Goal: Task Accomplishment & Management: Manage account settings

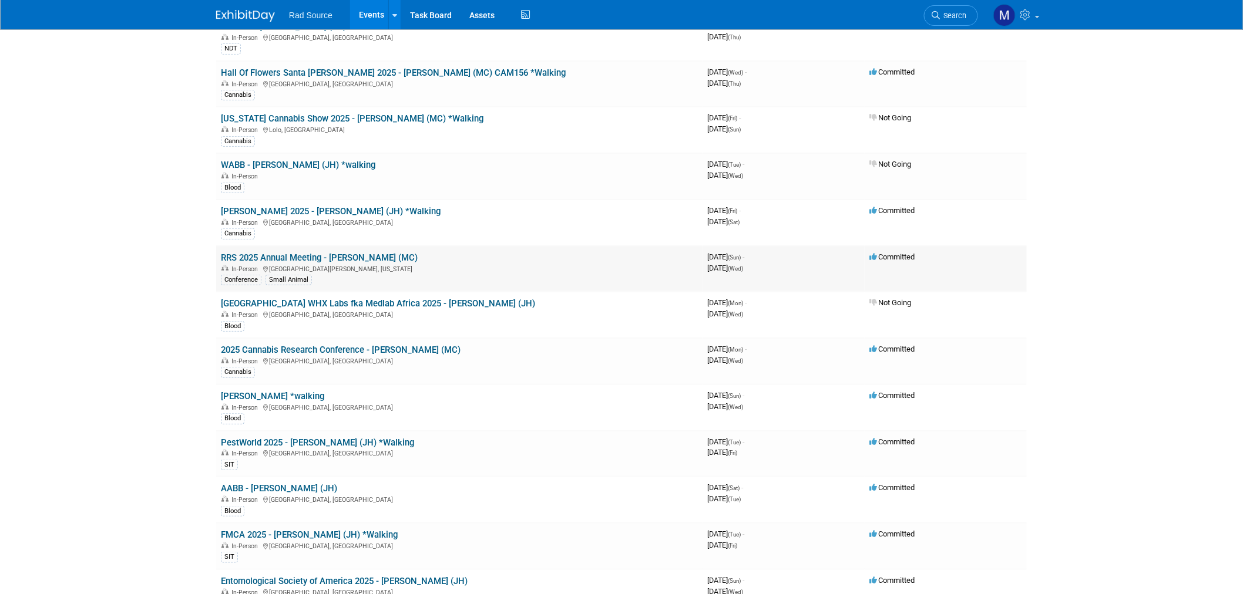
scroll to position [65, 0]
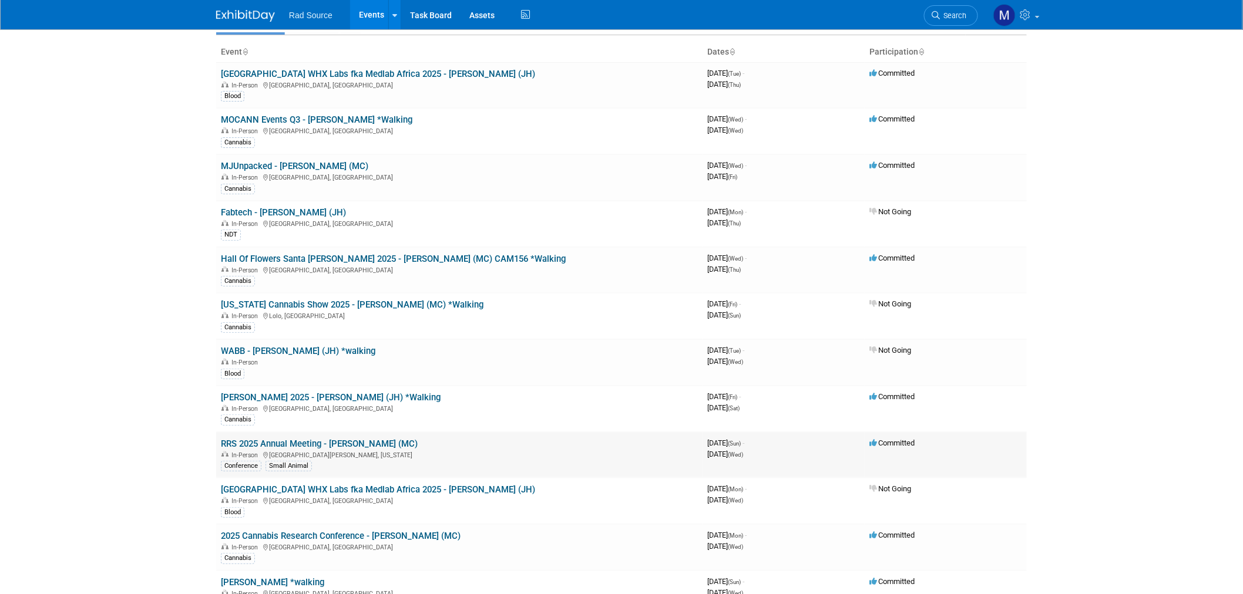
click at [366, 442] on link "RRS 2025 Annual Meeting - [PERSON_NAME] (MC)" at bounding box center [319, 444] width 197 height 11
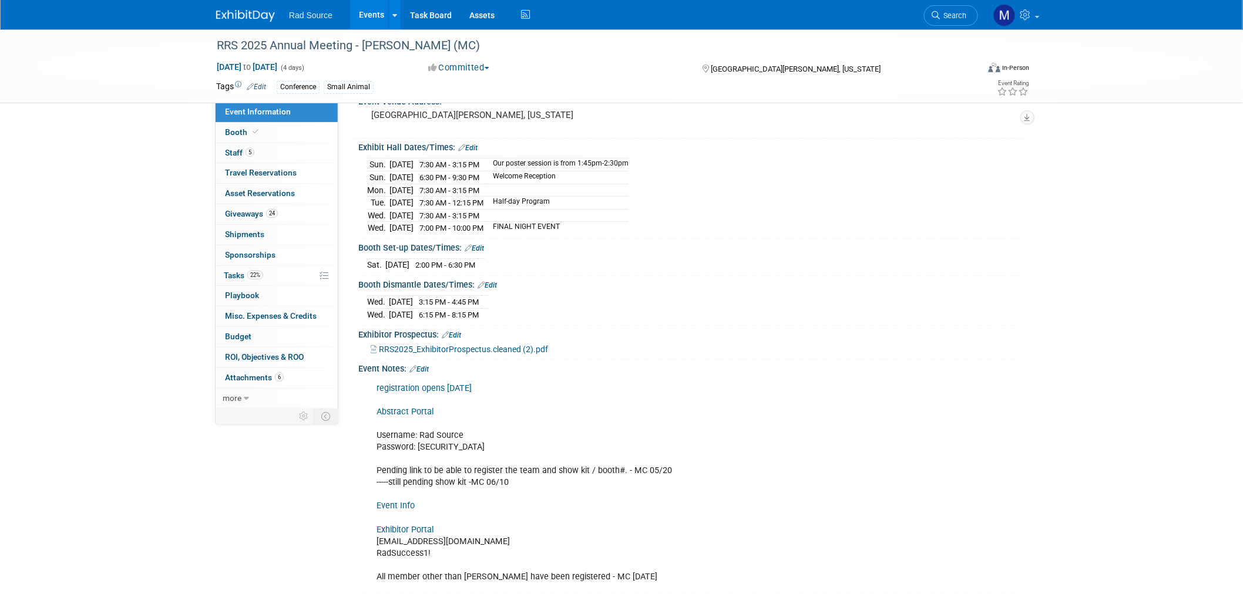
scroll to position [216, 0]
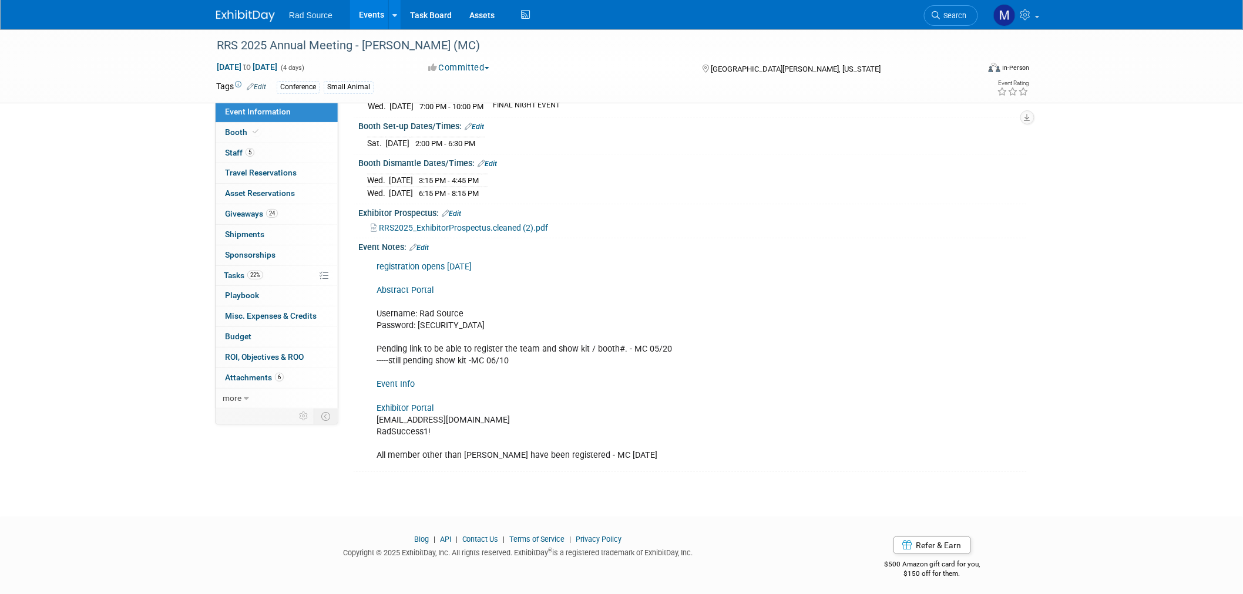
click at [417, 406] on link "Exhibitor Portal" at bounding box center [404, 408] width 57 height 10
click at [408, 406] on link "Exhibitor Portal" at bounding box center [404, 408] width 57 height 10
click at [417, 407] on link "Exhibitor Portal" at bounding box center [404, 408] width 57 height 10
click at [298, 217] on link "24 Giveaways 24" at bounding box center [277, 214] width 122 height 20
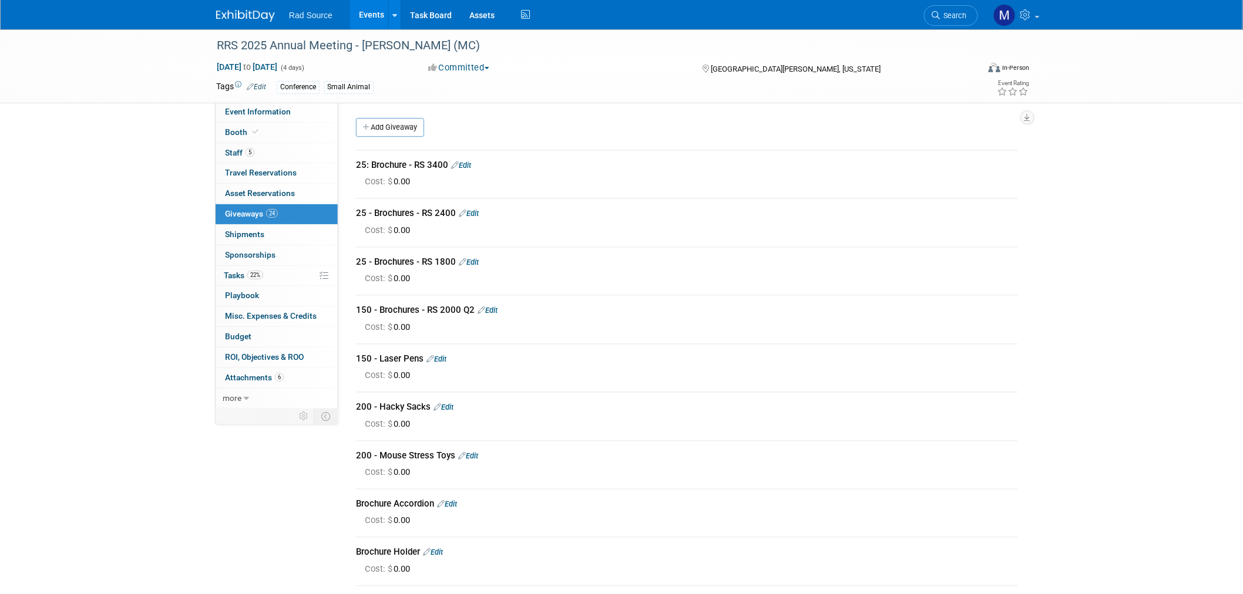
click at [436, 355] on link "Edit" at bounding box center [436, 359] width 20 height 9
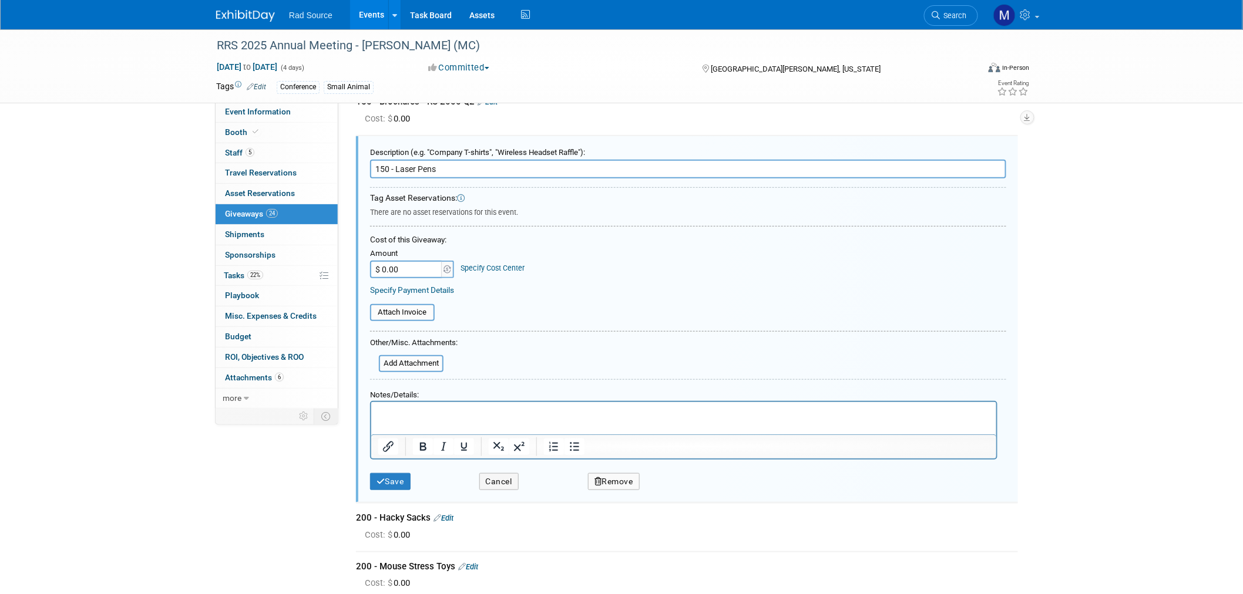
click at [447, 419] on html at bounding box center [683, 410] width 625 height 17
click at [591, 414] on li "send all that we have in stock (19) and send" at bounding box center [695, 413] width 588 height 12
click at [597, 407] on li "send all that we have in stock (19) and send" at bounding box center [695, 413] width 588 height 12
click at [604, 407] on li "send all that we have in stock (19) and send" at bounding box center [695, 413] width 588 height 12
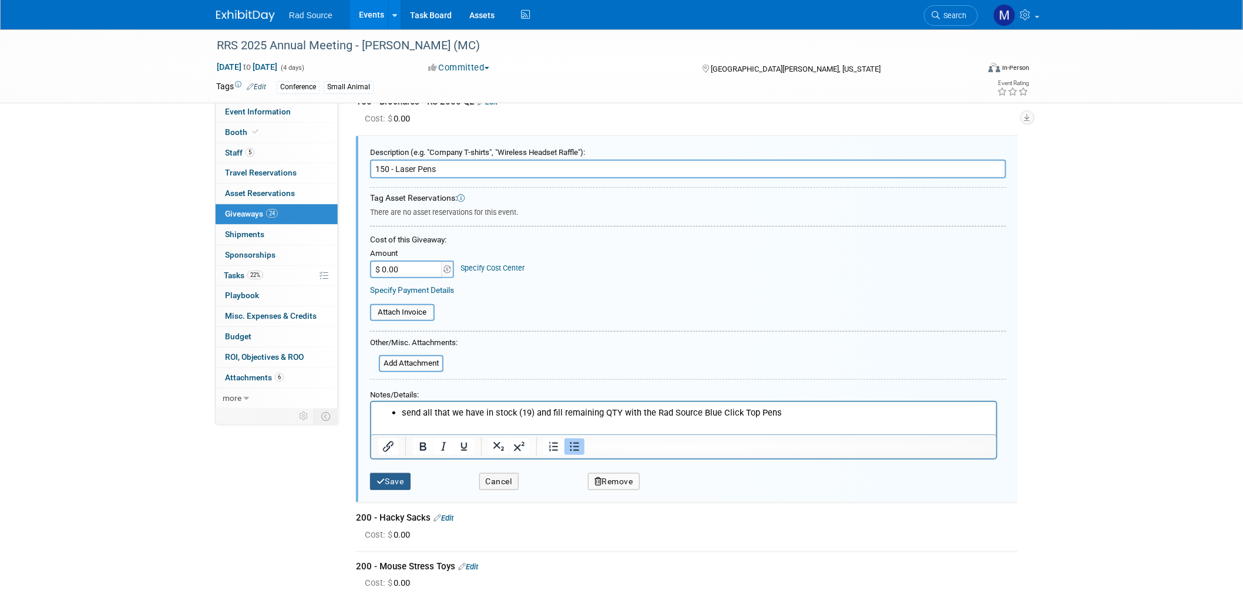
click at [394, 473] on button "Save" at bounding box center [390, 481] width 41 height 17
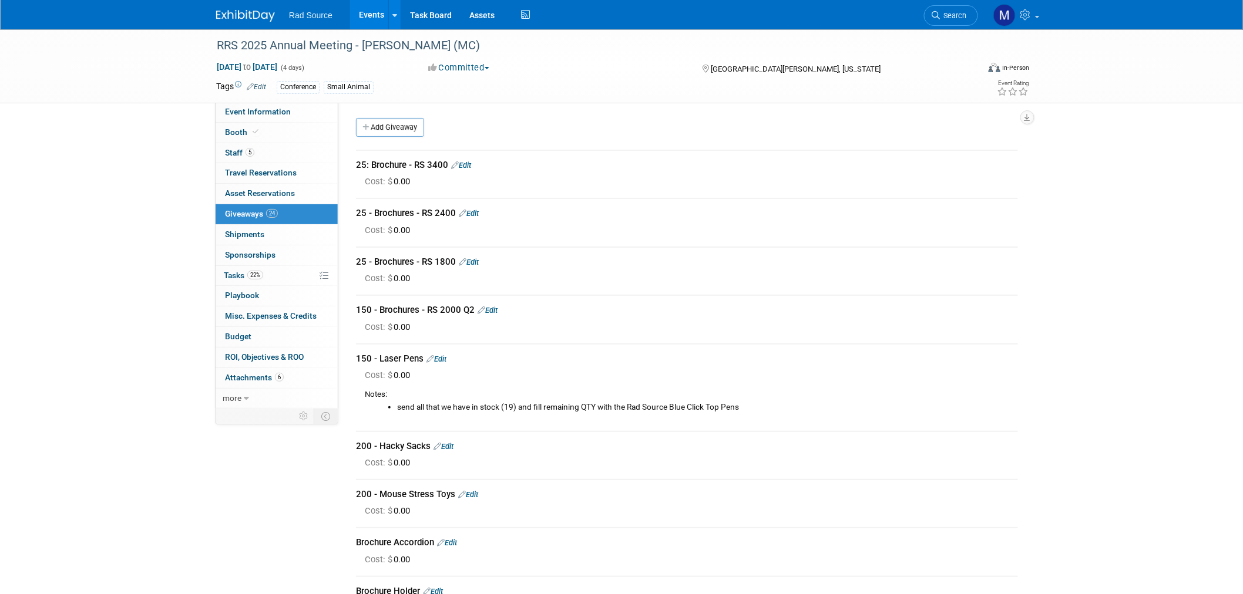
click at [467, 163] on link "Edit" at bounding box center [461, 165] width 20 height 9
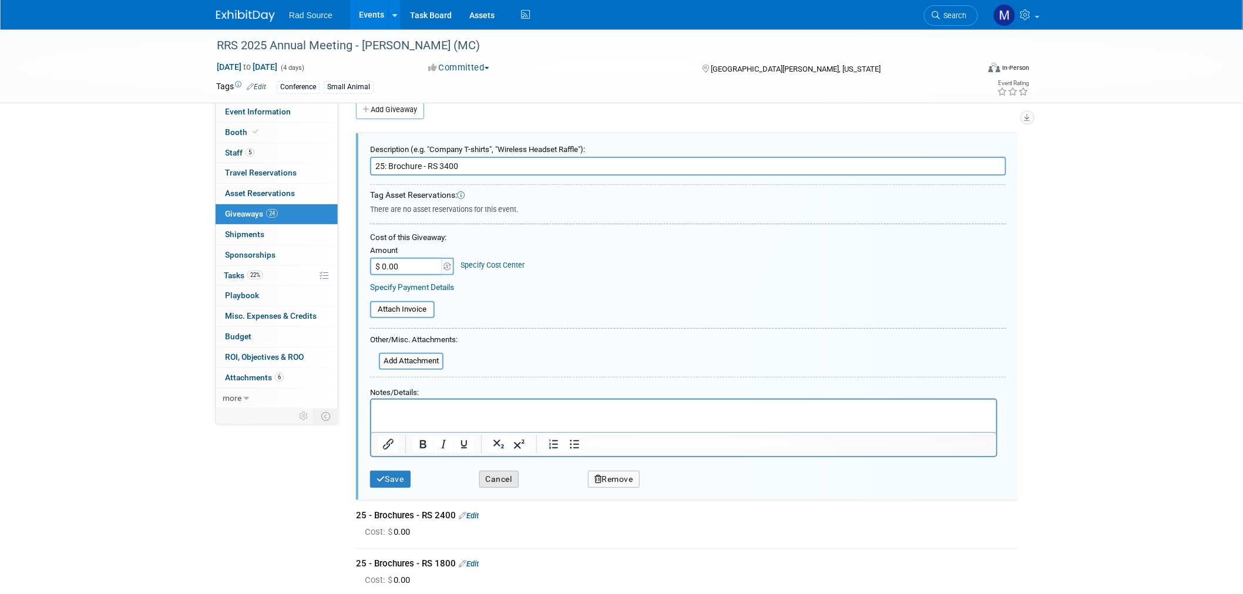
click at [514, 473] on button "Cancel" at bounding box center [498, 479] width 39 height 17
